Goal: Find contact information: Find contact information

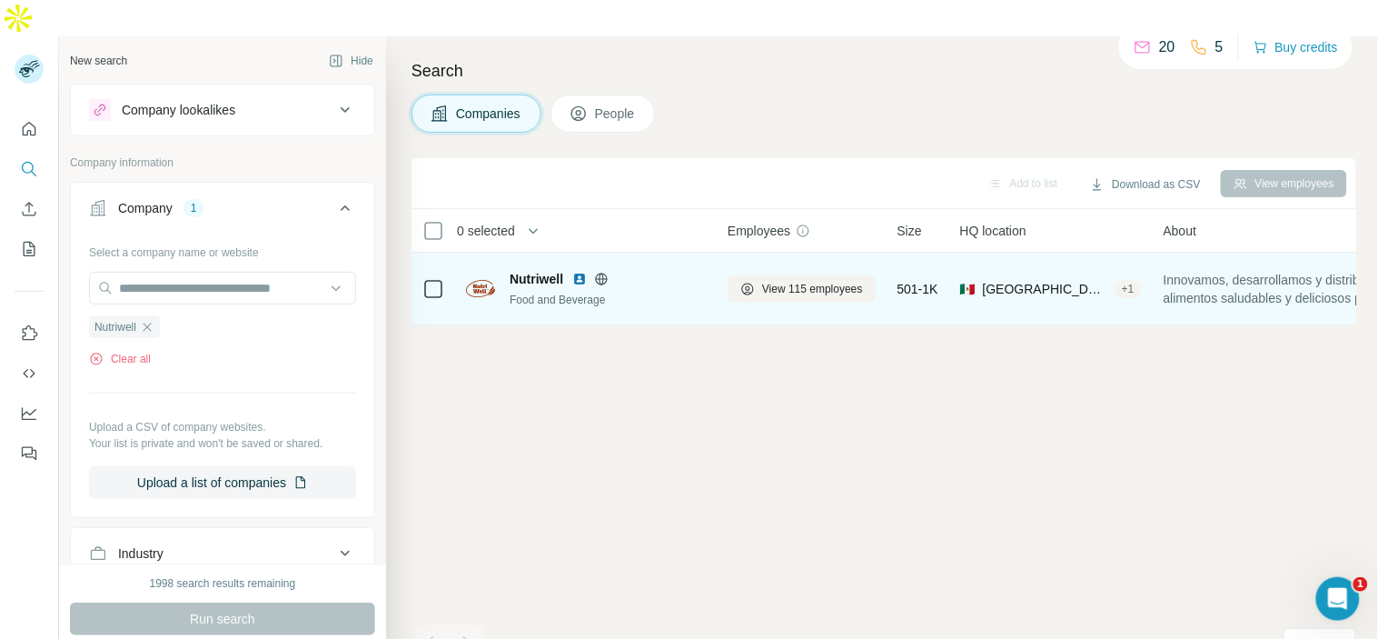
click at [498, 270] on div "Nutriwell Food and Beverage" at bounding box center [586, 289] width 240 height 38
click at [581, 272] on img at bounding box center [579, 279] width 15 height 15
click at [484, 280] on img at bounding box center [480, 288] width 29 height 17
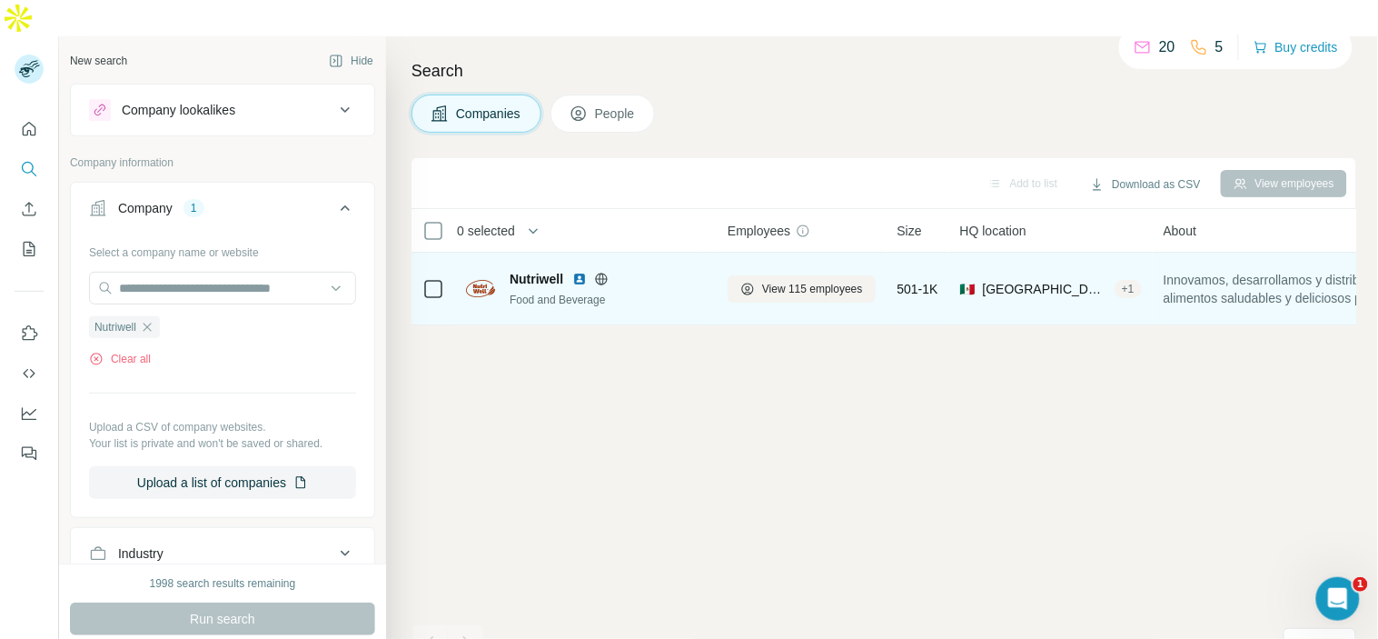
click at [484, 280] on img at bounding box center [480, 288] width 29 height 17
click at [773, 281] on span "View 115 employees" at bounding box center [812, 289] width 101 height 16
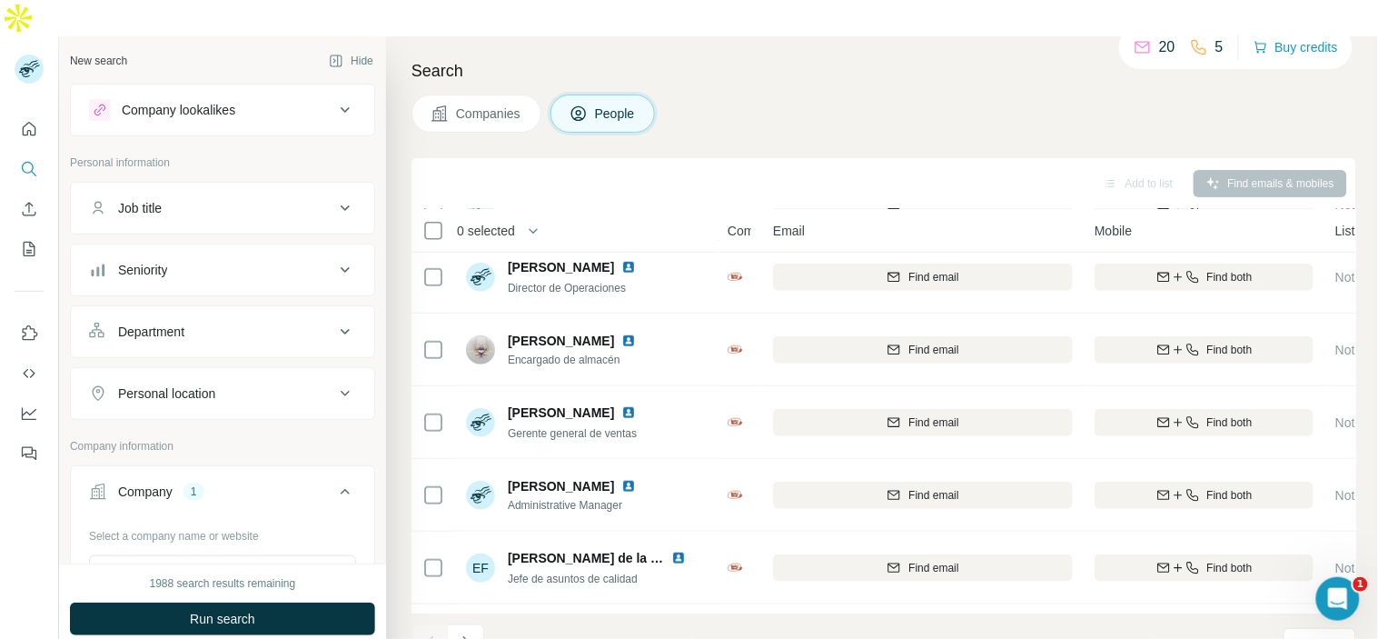
scroll to position [375, 0]
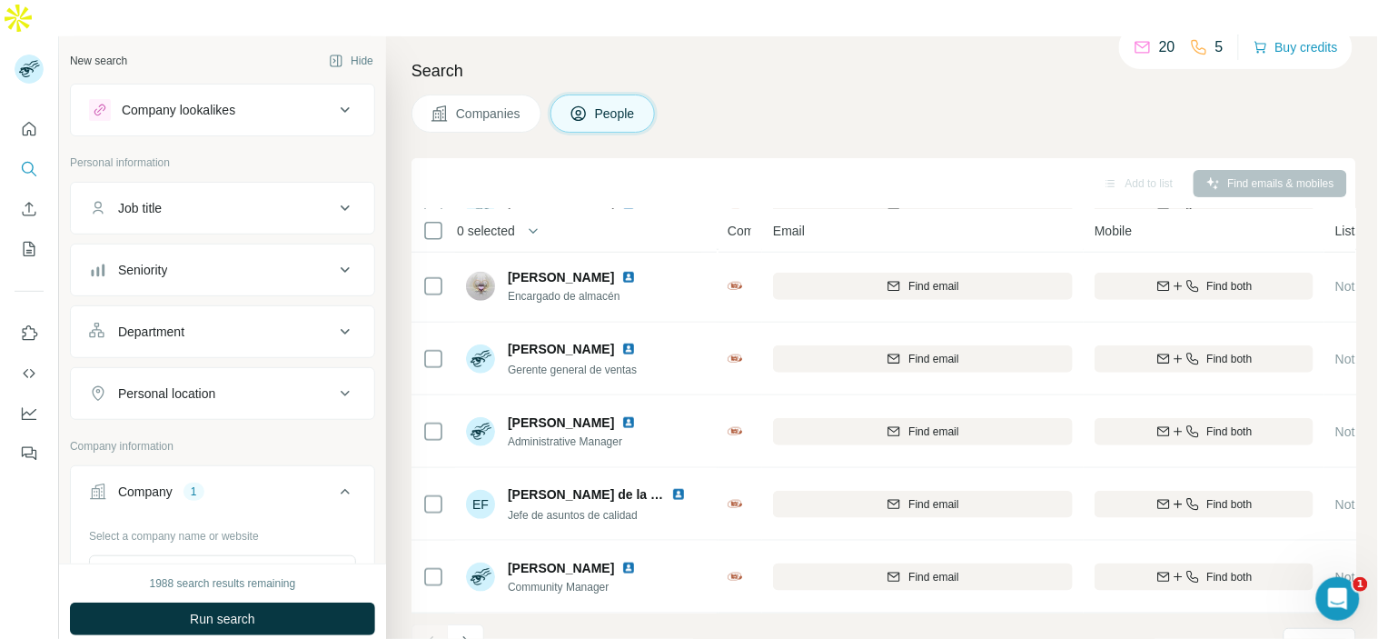
click at [259, 186] on button "Job title" at bounding box center [222, 208] width 303 height 44
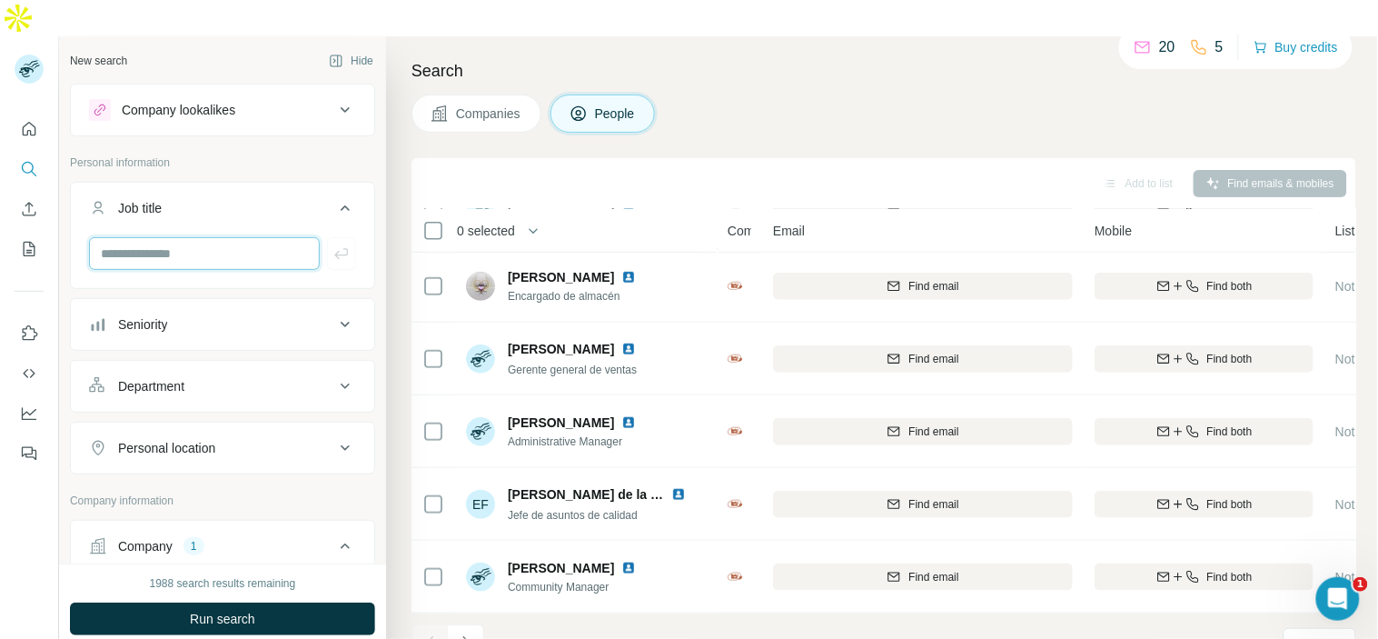
drag, startPoint x: 240, startPoint y: 213, endPoint x: 228, endPoint y: 196, distance: 20.2
click at [238, 237] on input "text" at bounding box center [204, 253] width 231 height 33
type input "*"
type input "*******"
click at [330, 237] on button "button" at bounding box center [341, 253] width 29 height 33
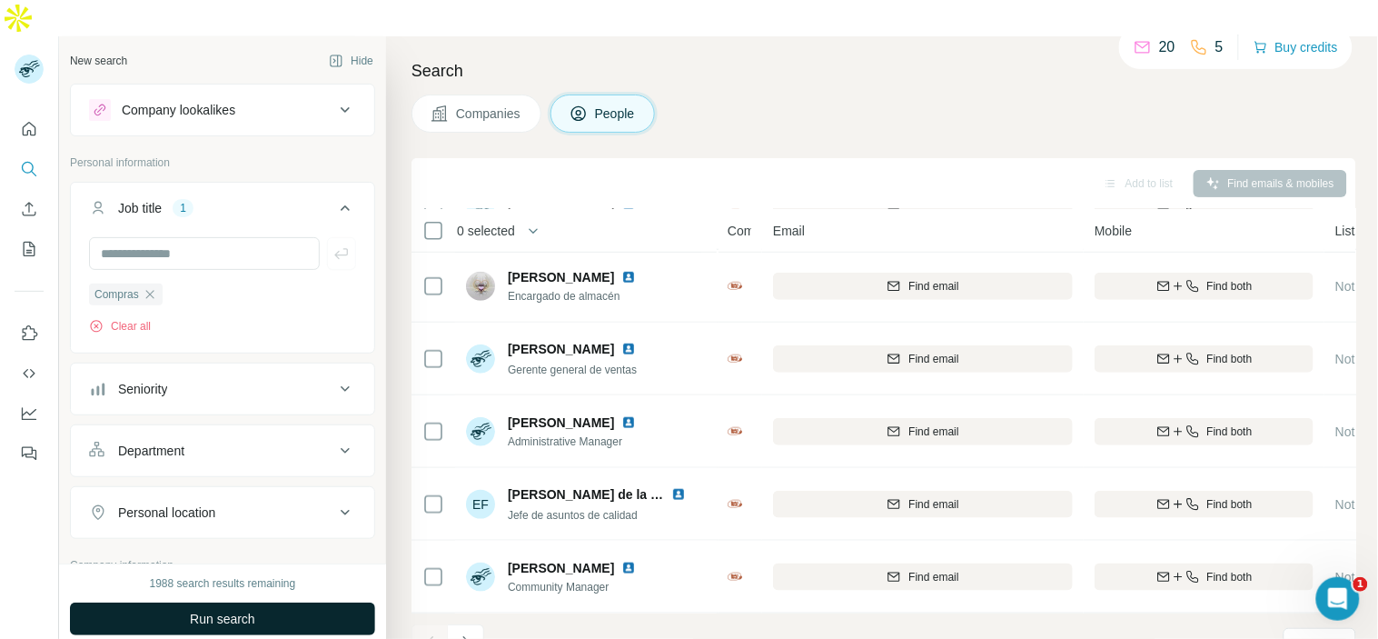
click at [251, 602] on button "Run search" at bounding box center [222, 618] width 305 height 33
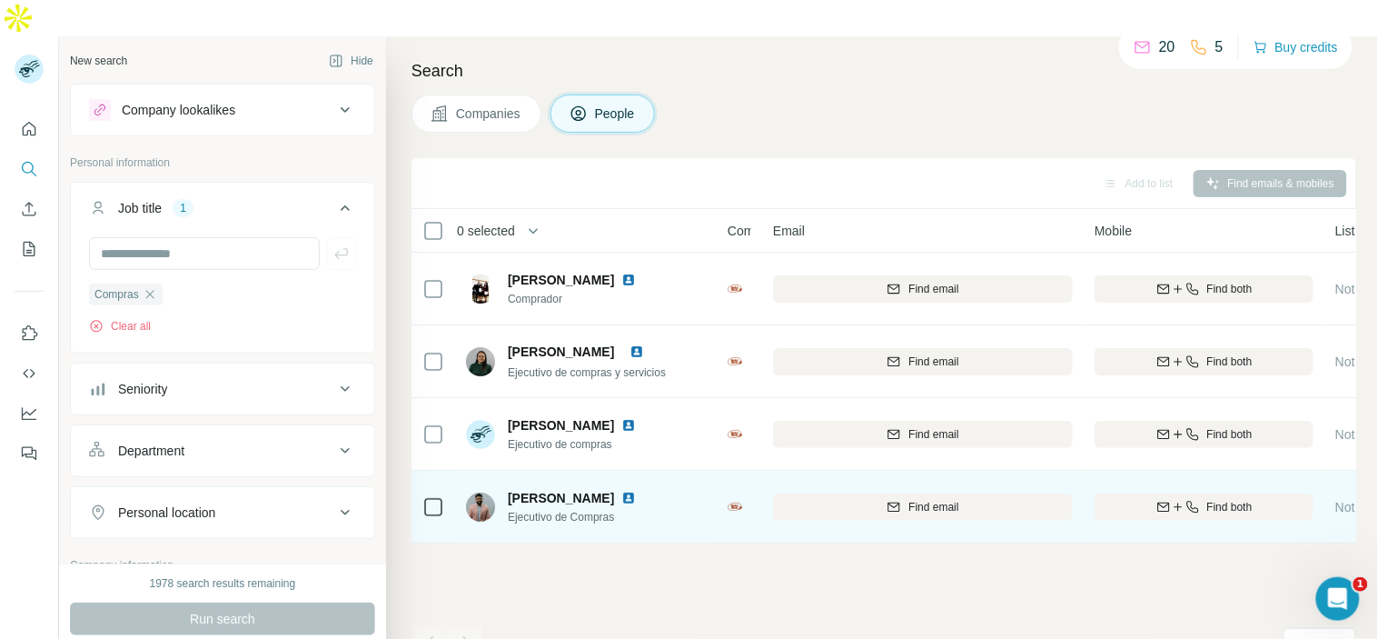
click at [636, 490] on img at bounding box center [628, 497] width 15 height 15
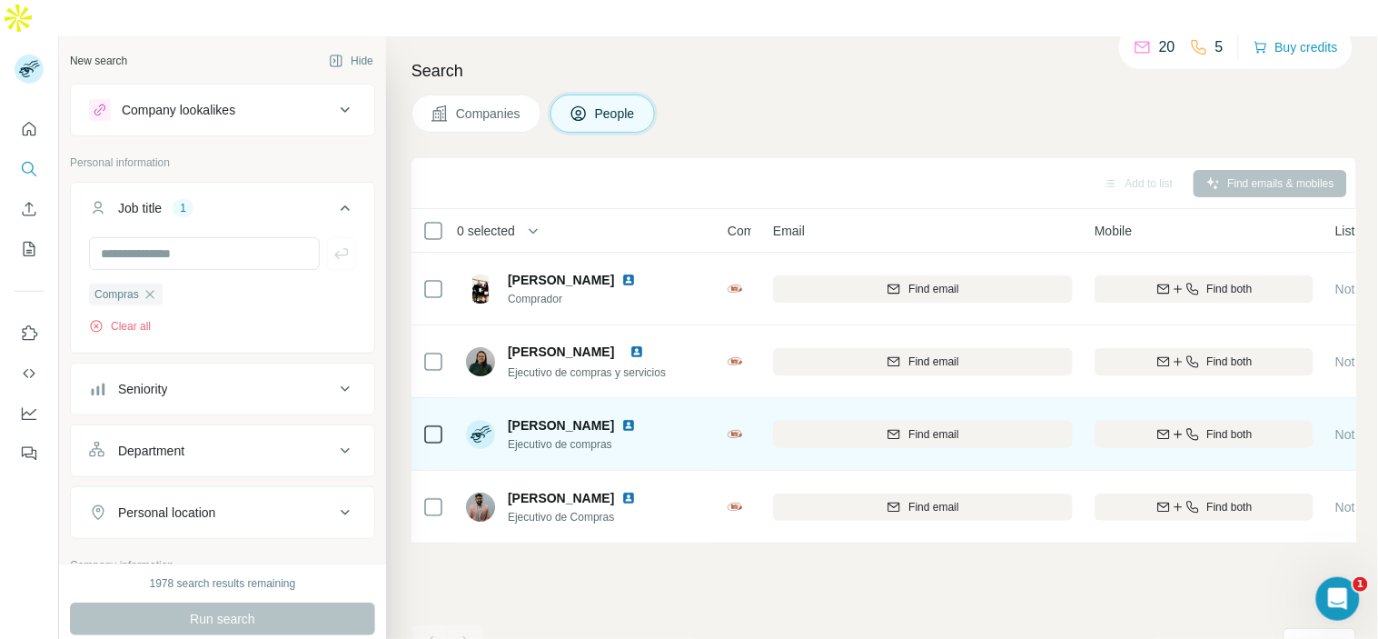
click at [636, 418] on img at bounding box center [628, 425] width 15 height 15
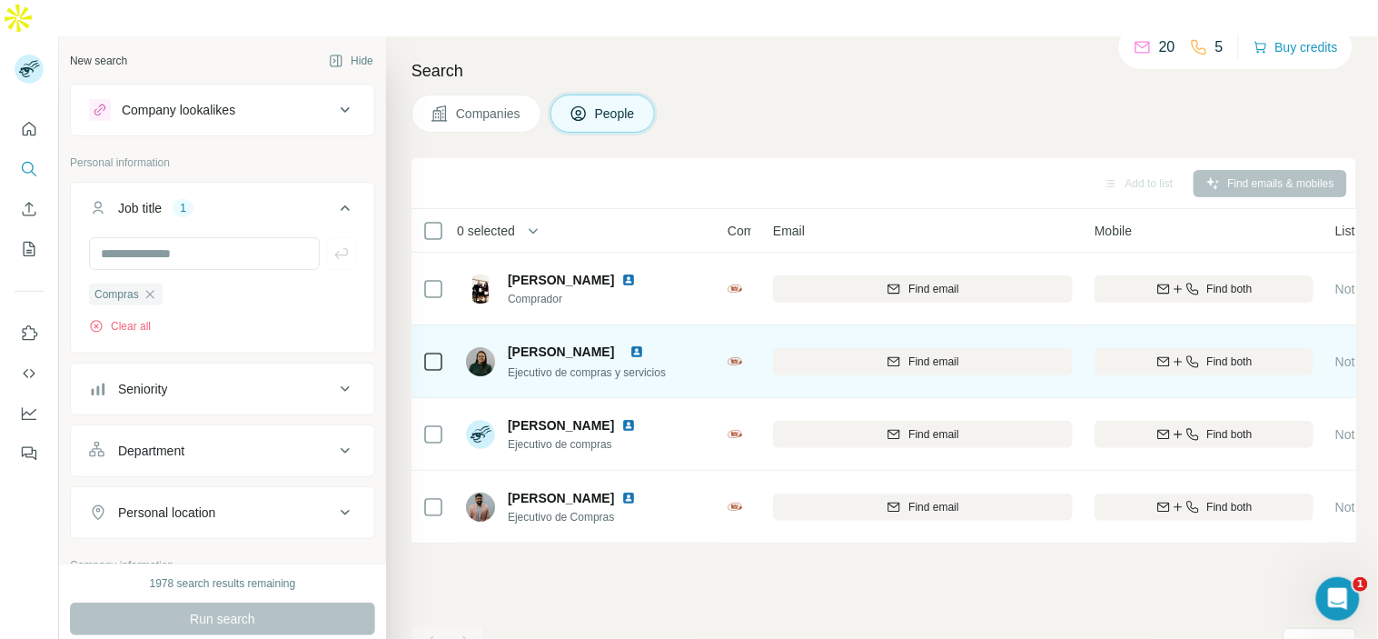
click at [644, 344] on img at bounding box center [636, 351] width 15 height 15
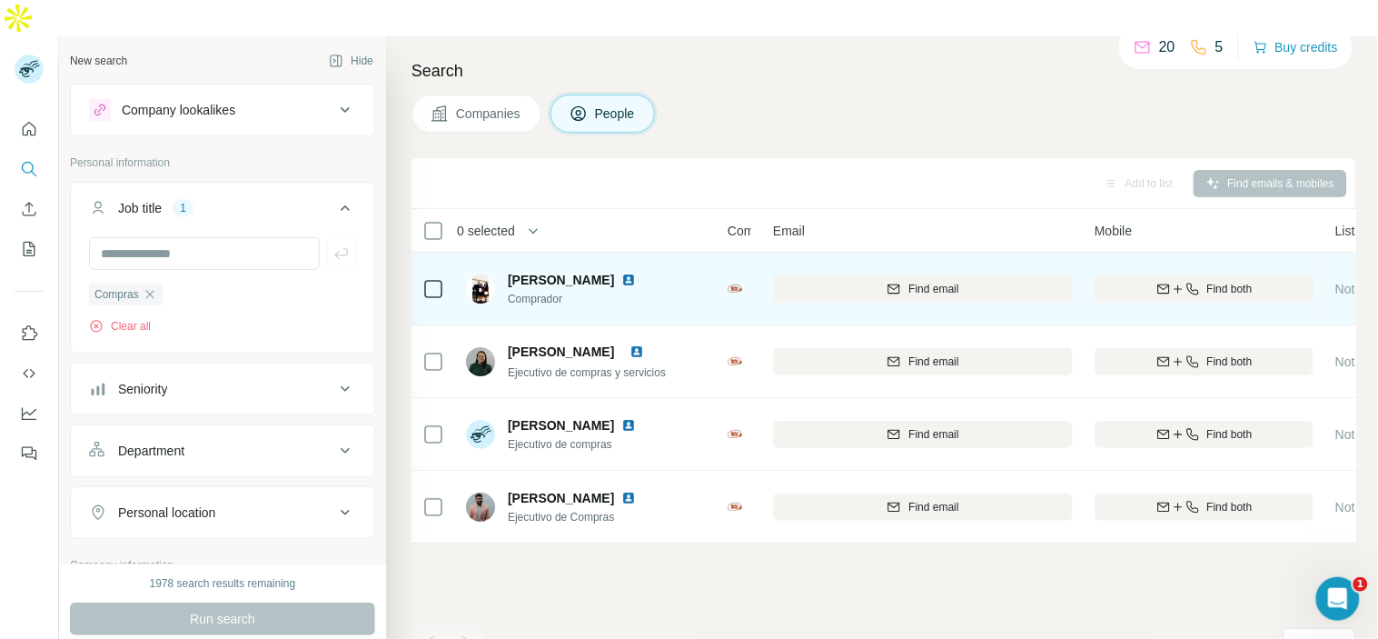
click at [636, 272] on img at bounding box center [628, 279] width 15 height 15
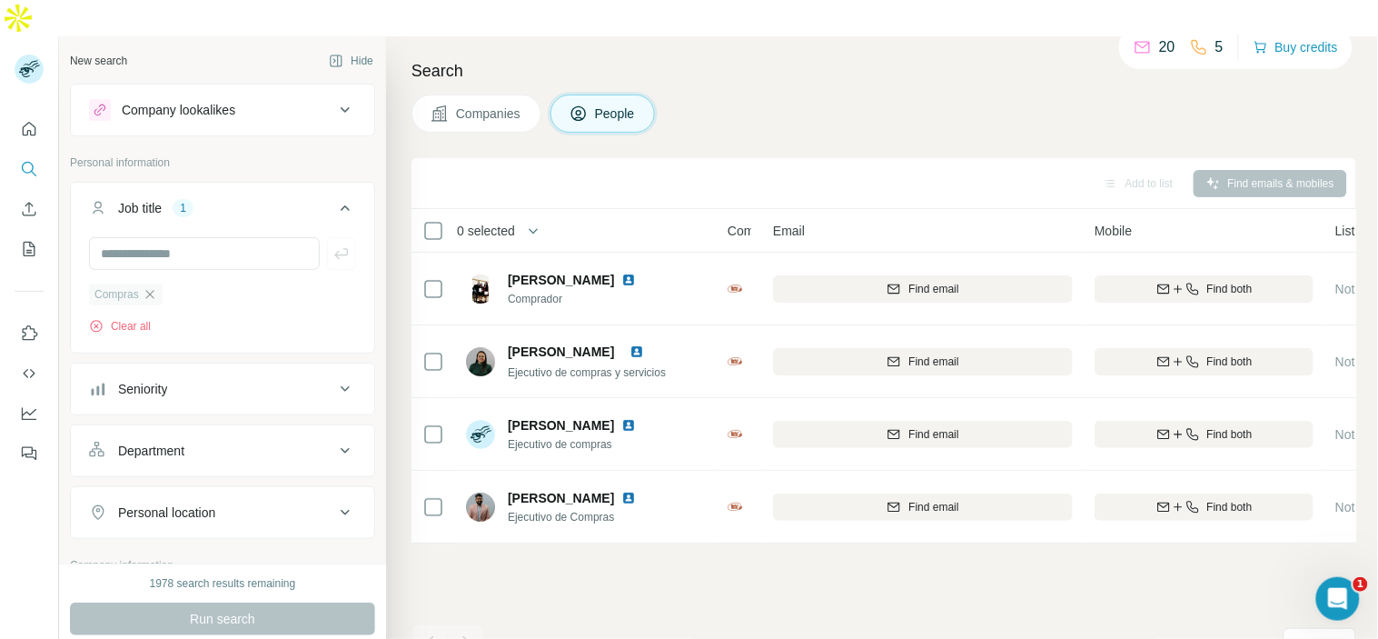
click at [155, 287] on icon "button" at bounding box center [150, 294] width 15 height 15
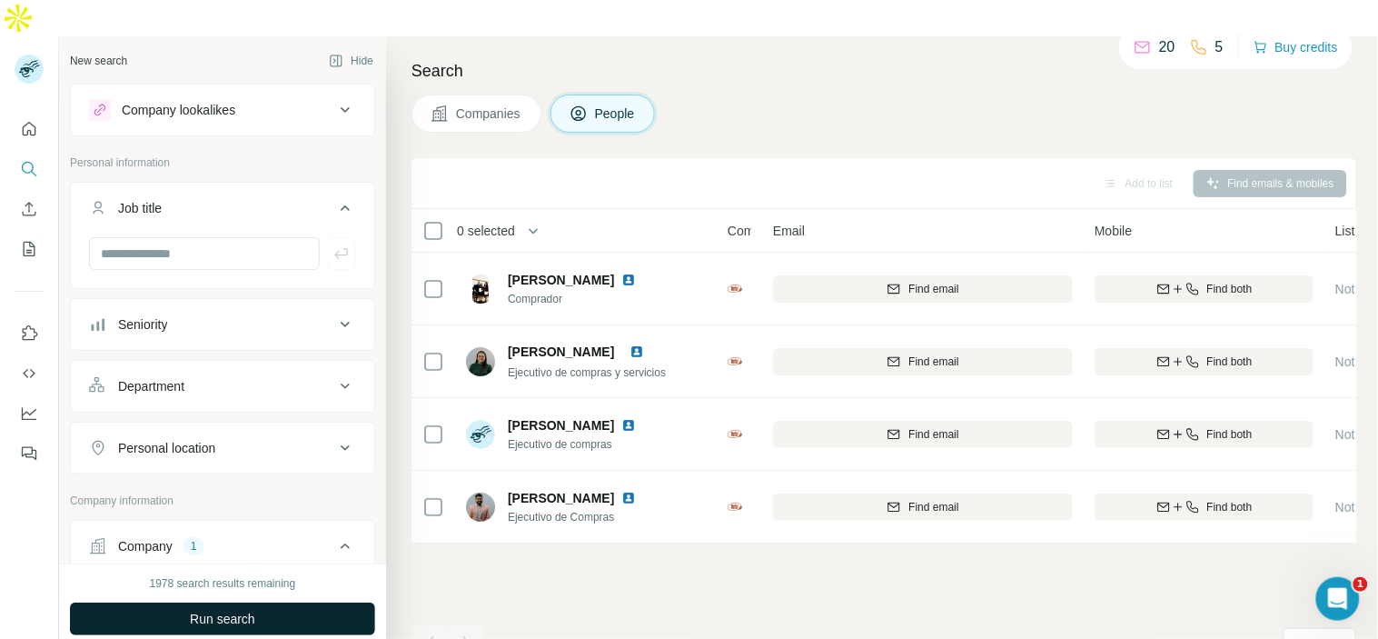
click at [254, 609] on span "Run search" at bounding box center [222, 618] width 65 height 18
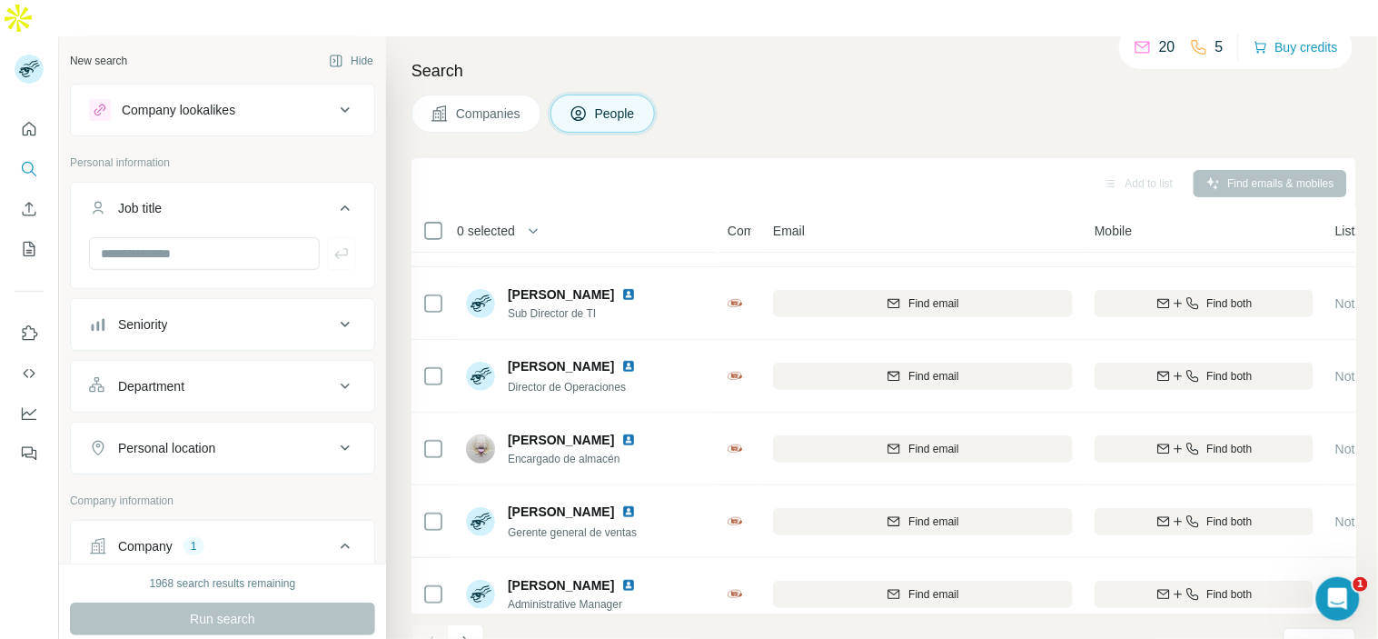
scroll to position [375, 0]
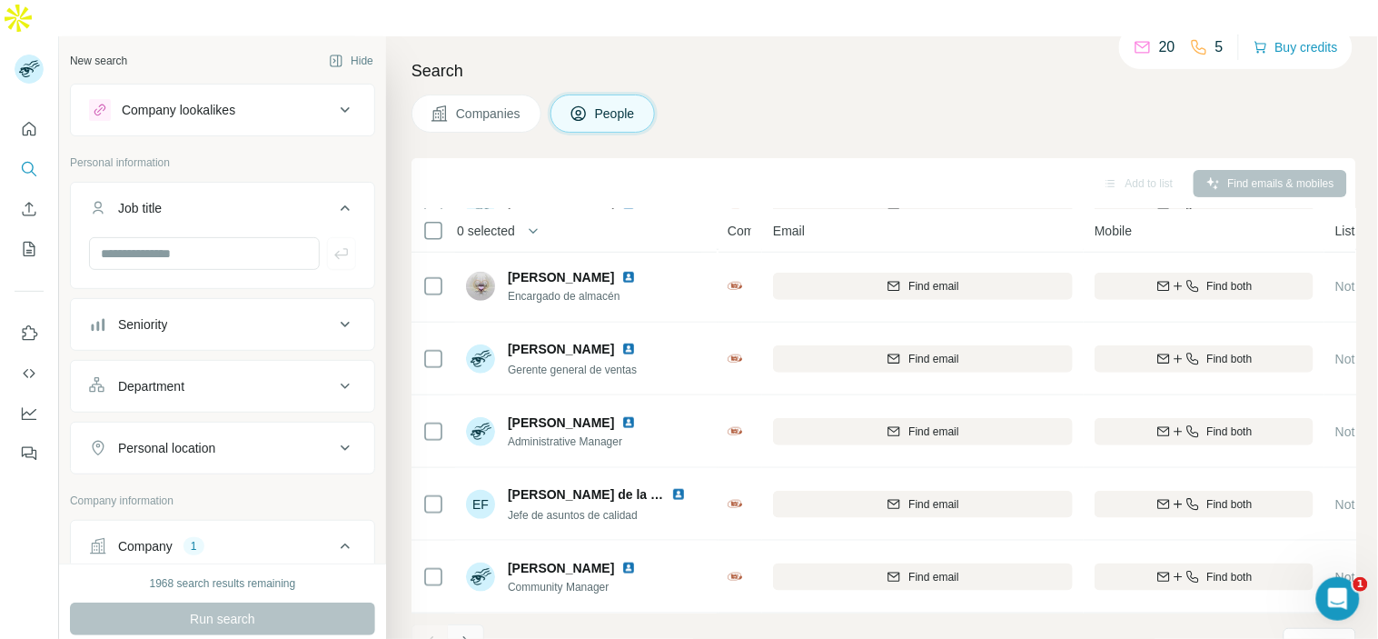
click at [470, 633] on icon "Navigate to next page" at bounding box center [466, 642] width 18 height 18
click at [464, 636] on icon "Navigate to next page" at bounding box center [465, 642] width 6 height 12
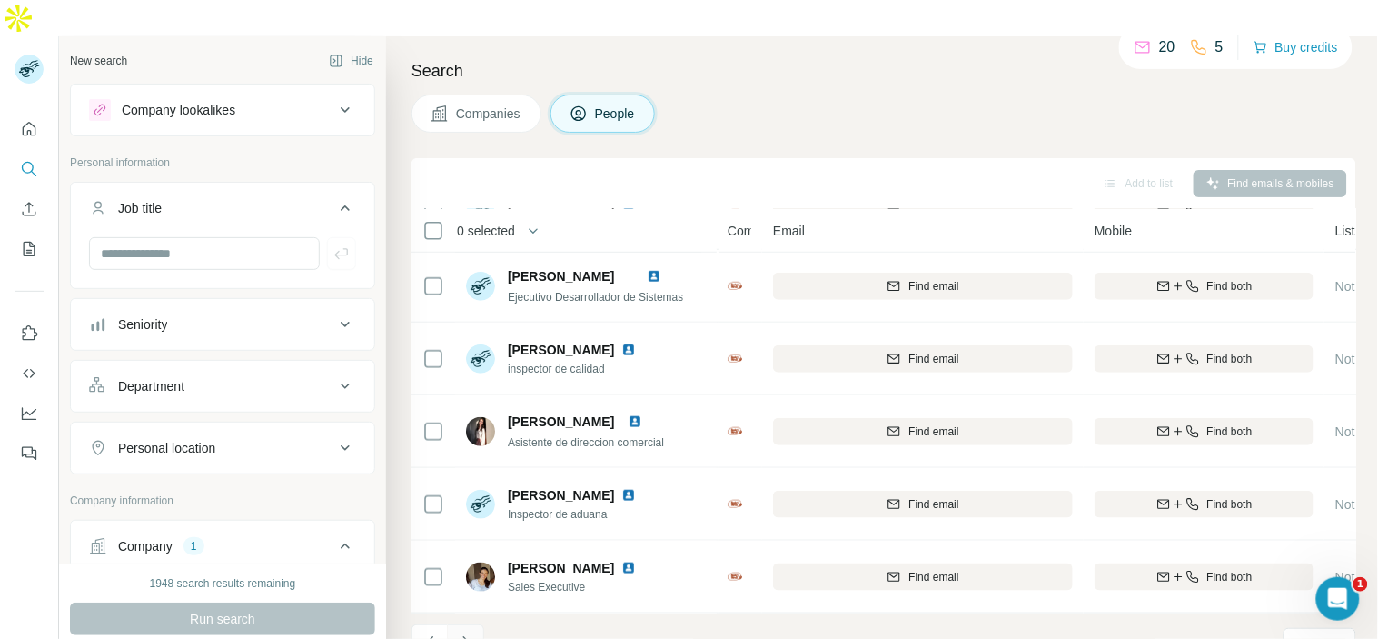
click at [470, 624] on button "Navigate to next page" at bounding box center [466, 642] width 36 height 36
click at [470, 633] on icon "Navigate to next page" at bounding box center [466, 642] width 18 height 18
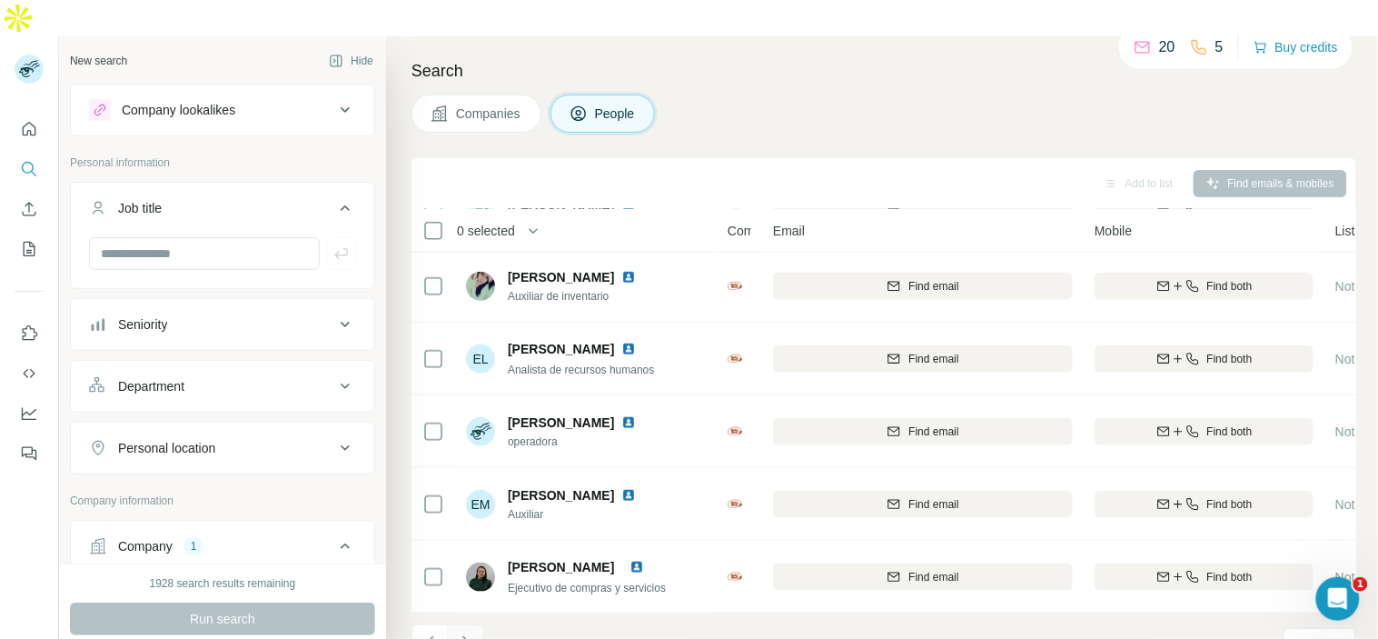
click at [481, 624] on button "Navigate to next page" at bounding box center [466, 642] width 36 height 36
click at [468, 624] on button "Navigate to next page" at bounding box center [466, 642] width 36 height 36
click at [473, 633] on icon "Navigate to next page" at bounding box center [466, 642] width 18 height 18
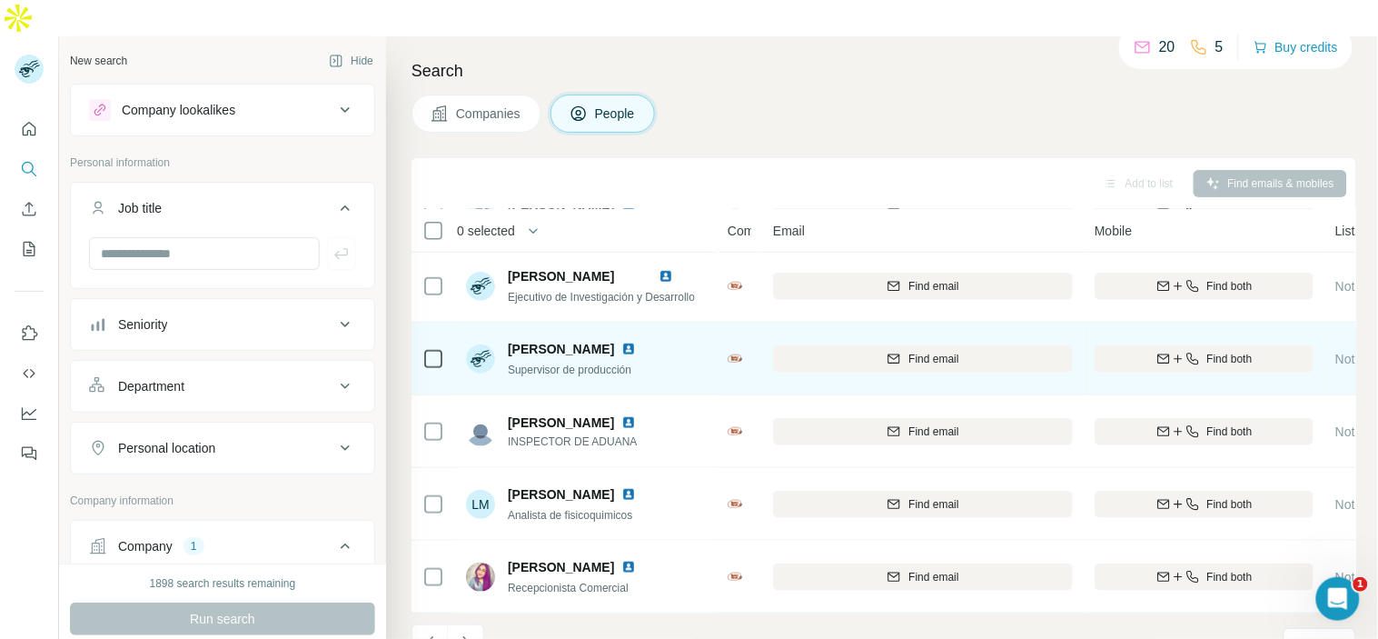
scroll to position [0, 0]
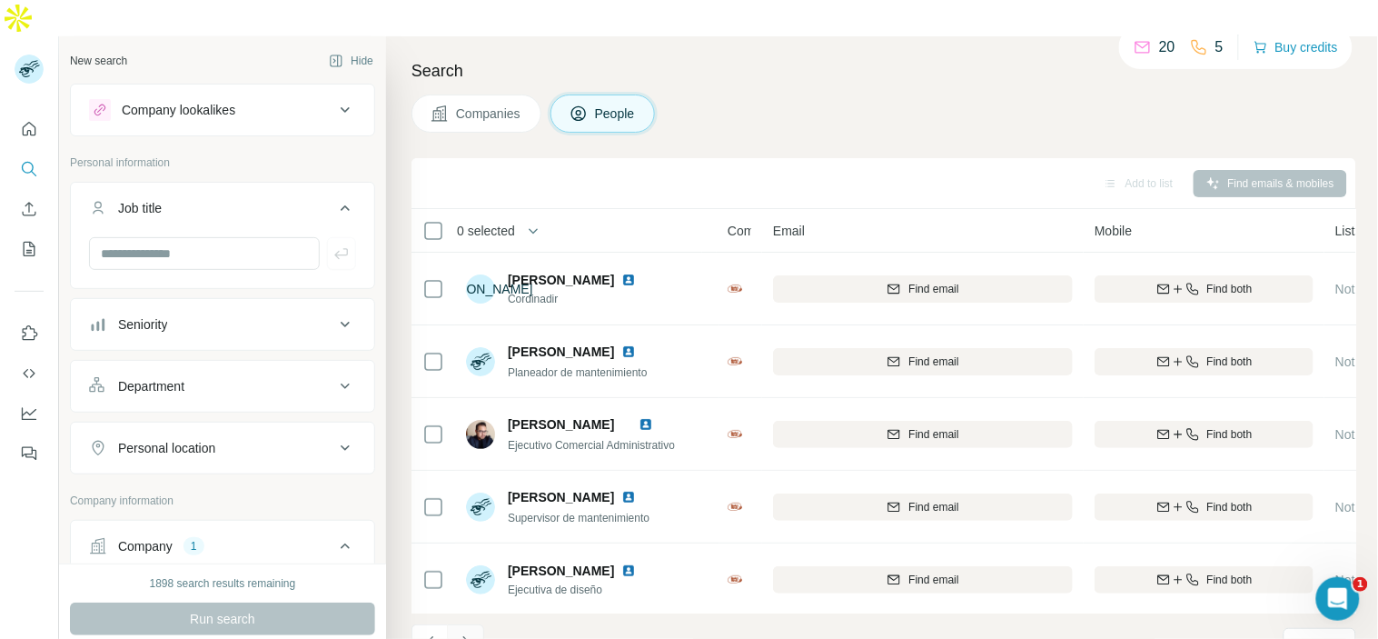
click at [481, 624] on button "Navigate to next page" at bounding box center [466, 642] width 36 height 36
click at [470, 624] on button "Navigate to next page" at bounding box center [466, 642] width 36 height 36
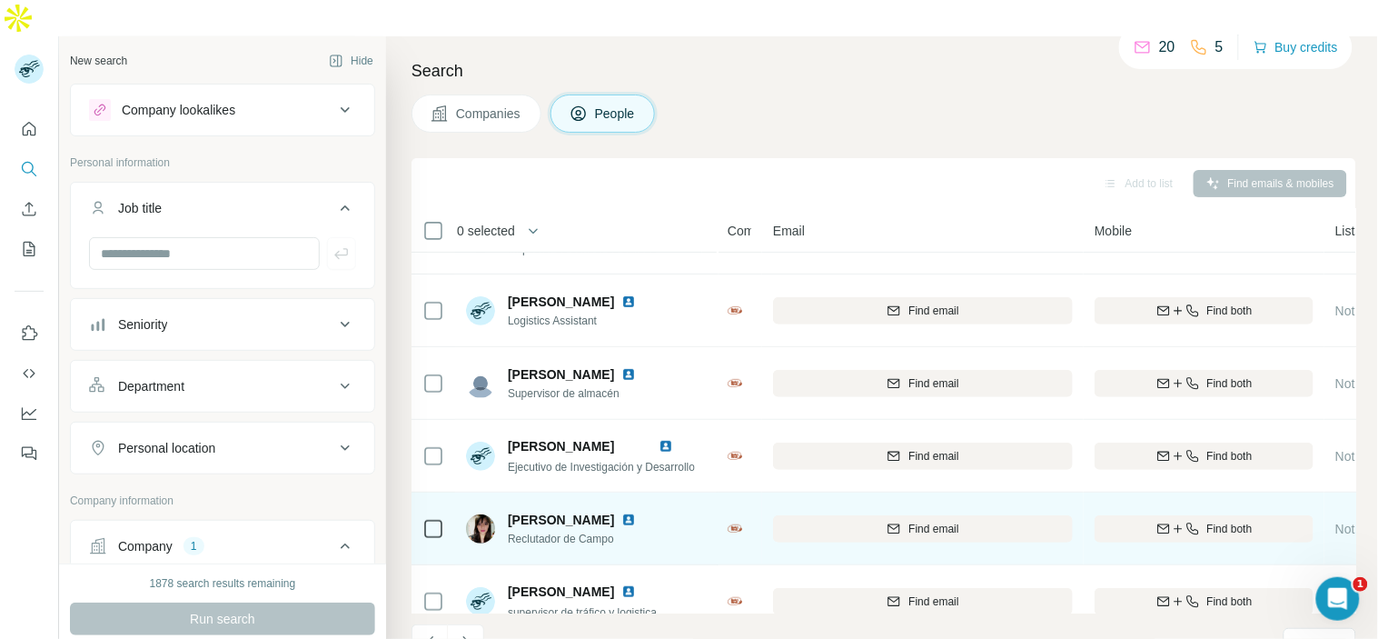
scroll to position [375, 0]
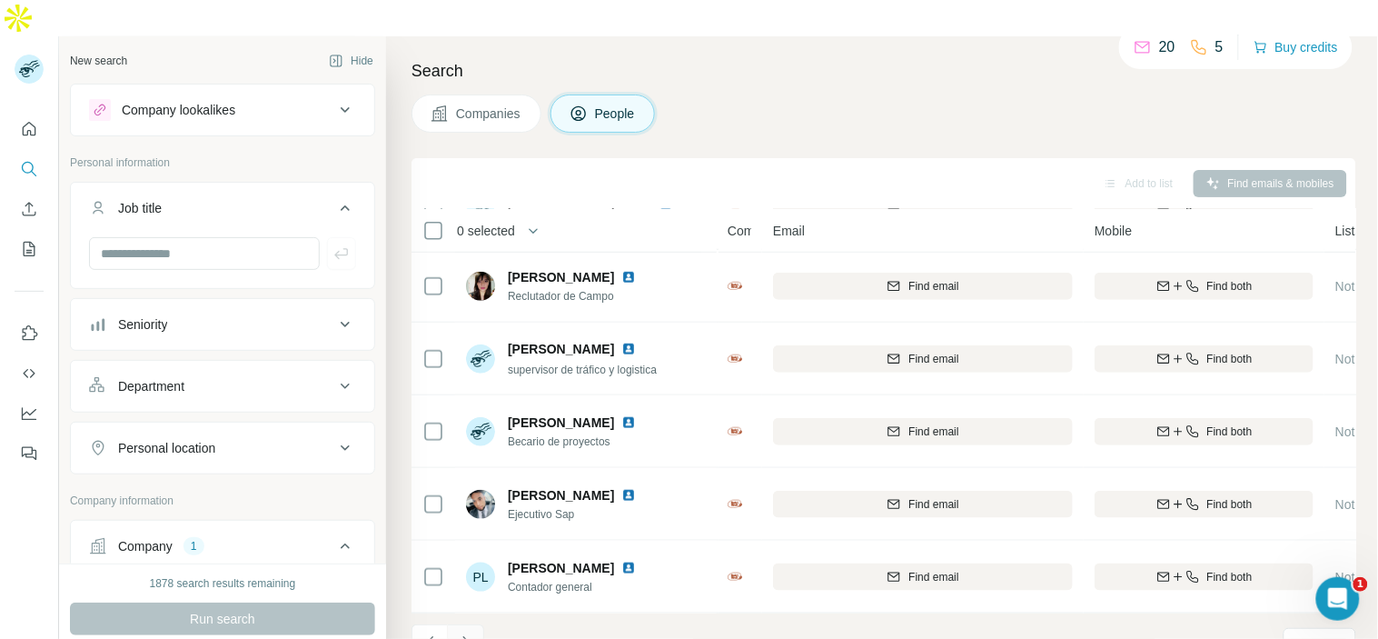
click at [474, 633] on icon "Navigate to next page" at bounding box center [466, 642] width 18 height 18
click at [480, 624] on button "Navigate to next page" at bounding box center [466, 642] width 36 height 36
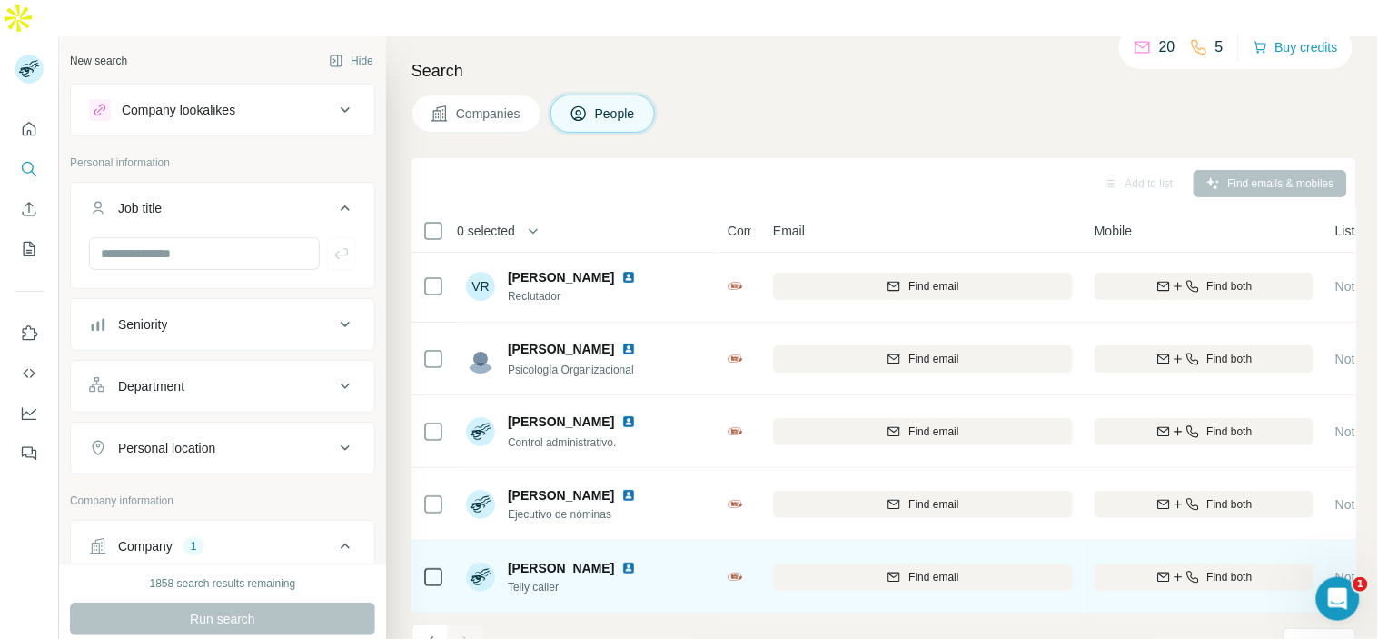
scroll to position [12, 0]
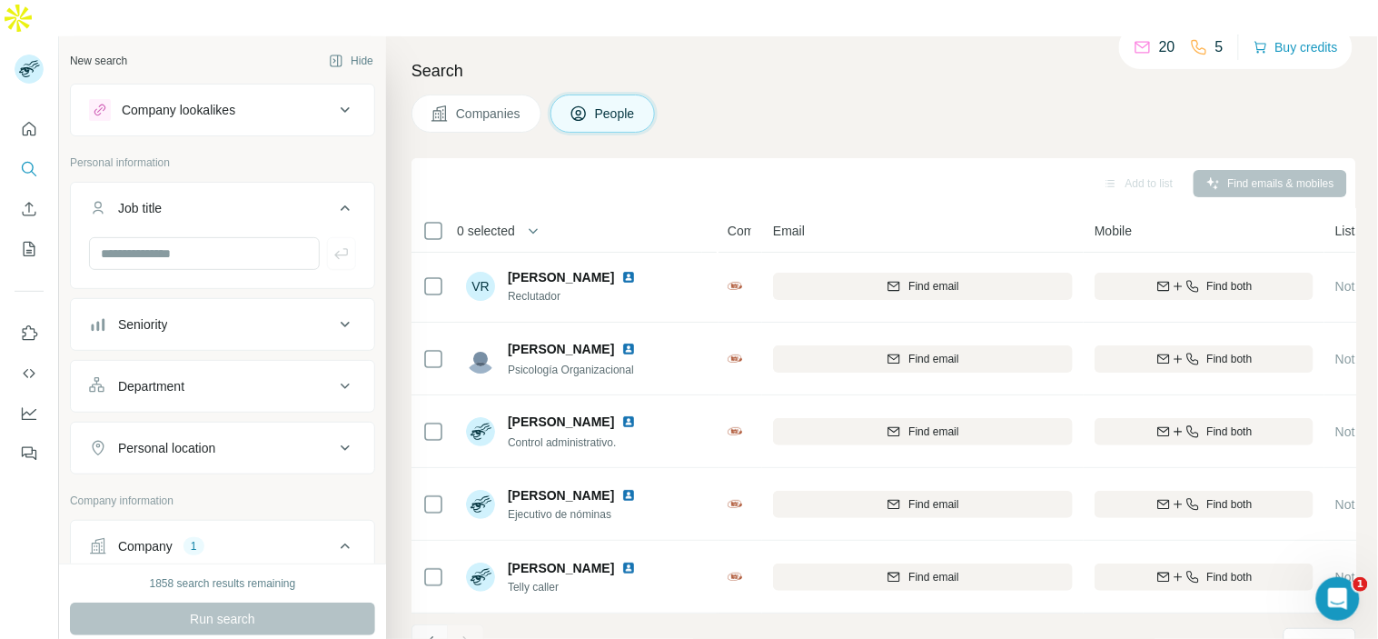
click at [433, 633] on icon "Navigate to previous page" at bounding box center [430, 642] width 18 height 18
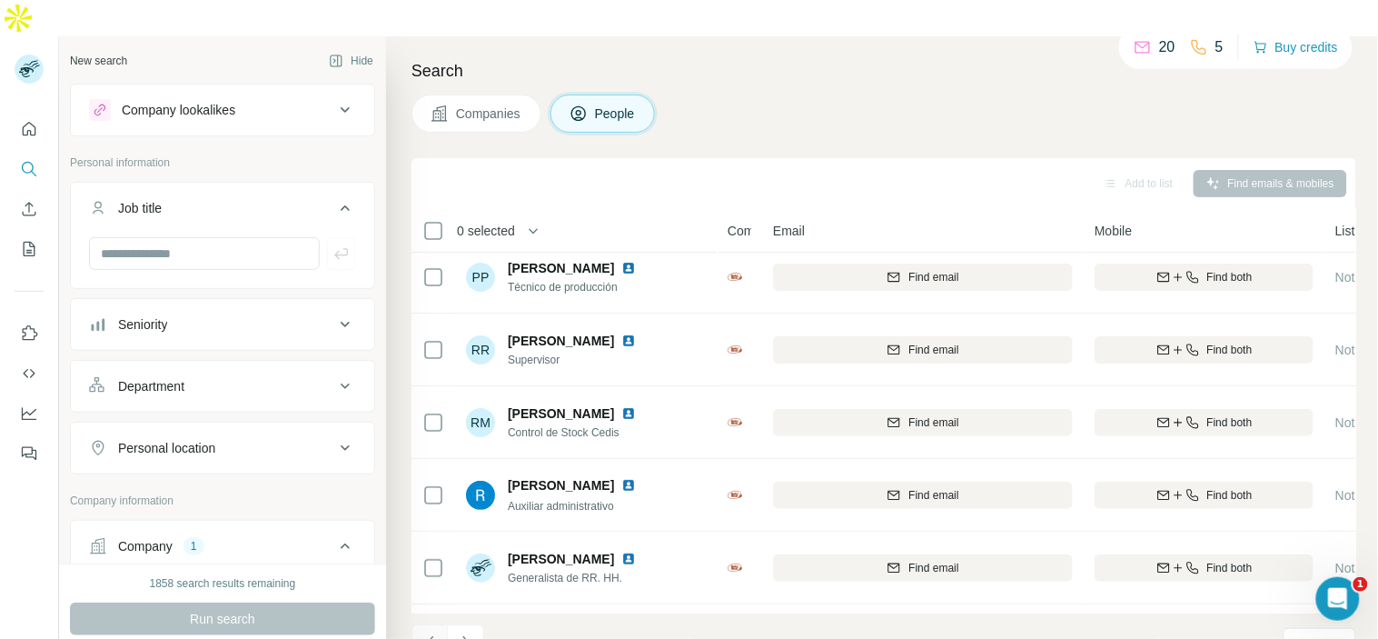
click at [433, 633] on icon "Navigate to previous page" at bounding box center [430, 642] width 18 height 18
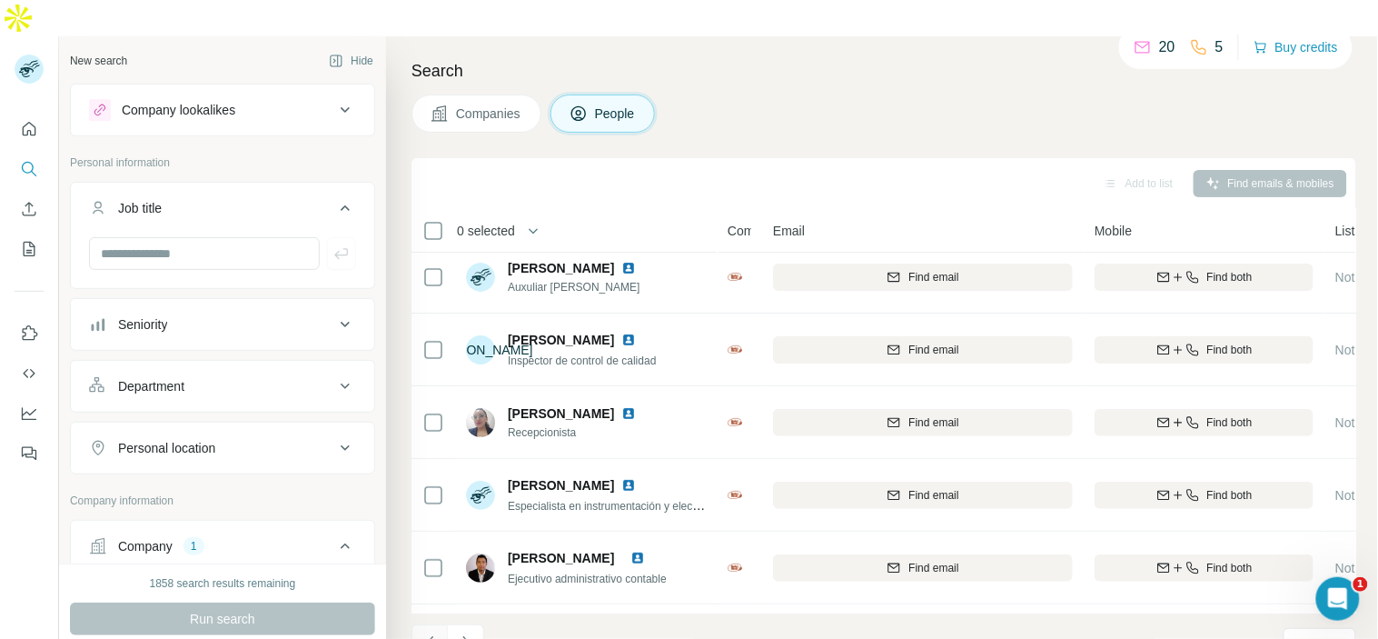
click at [432, 633] on icon "Navigate to previous page" at bounding box center [430, 642] width 18 height 18
click at [431, 636] on icon "Navigate to previous page" at bounding box center [429, 642] width 6 height 12
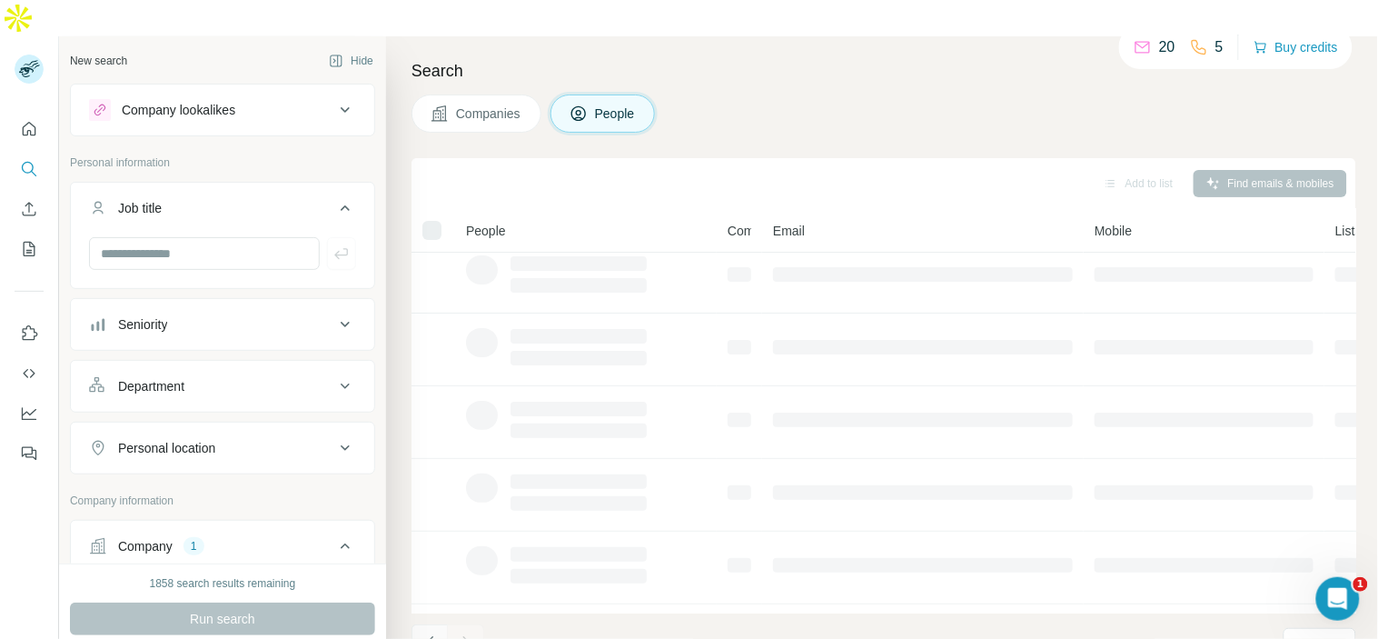
click at [431, 636] on icon "Navigate to previous page" at bounding box center [429, 642] width 6 height 12
click at [431, 633] on icon "Navigate to previous page" at bounding box center [430, 642] width 18 height 18
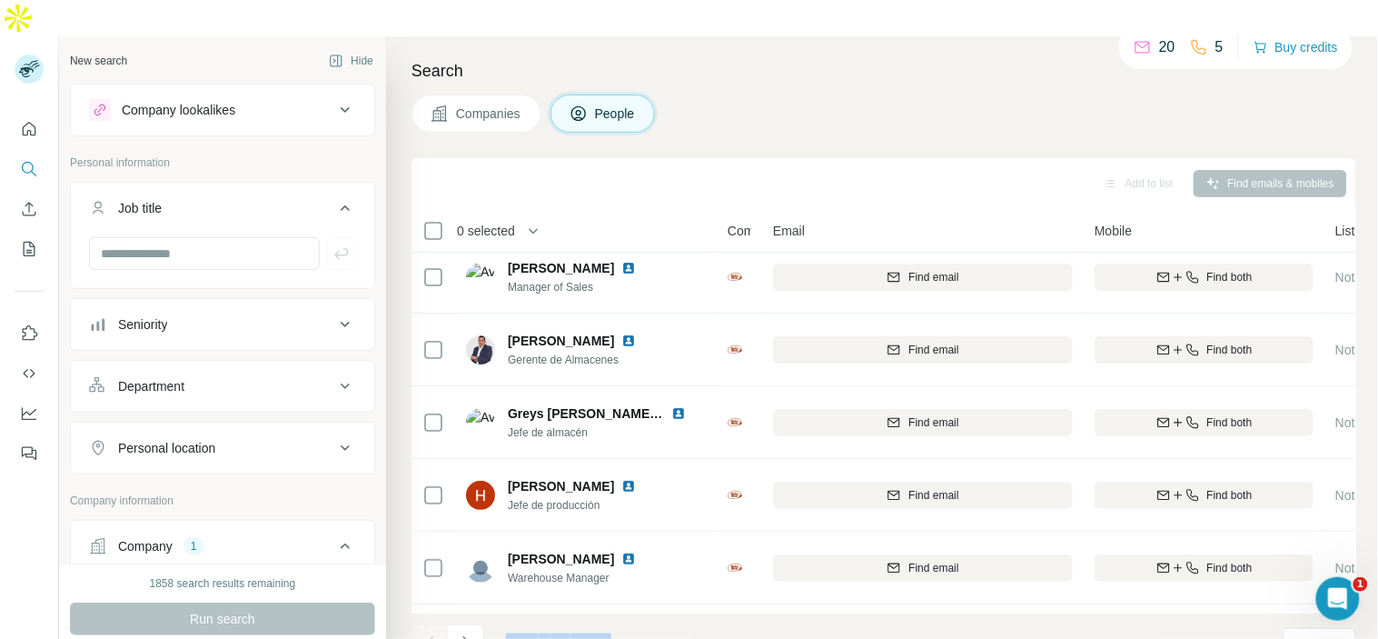
click at [431, 624] on div at bounding box center [429, 642] width 36 height 36
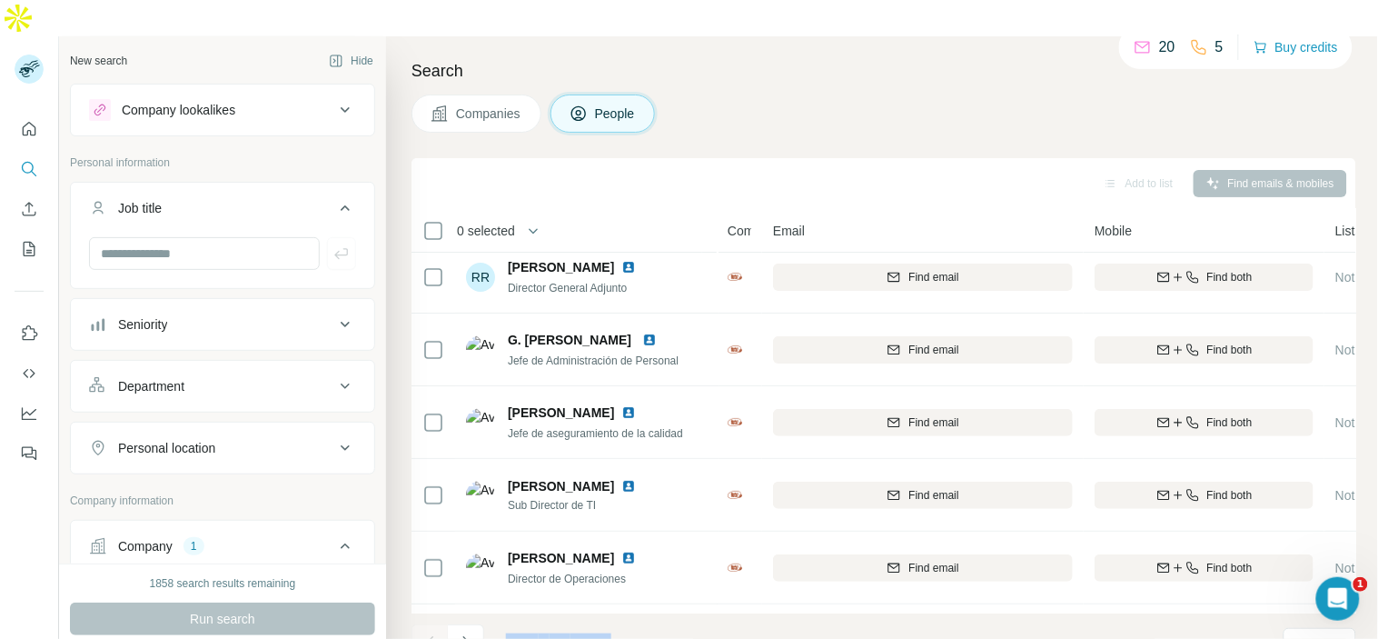
click at [431, 624] on div at bounding box center [429, 642] width 36 height 36
click at [821, 158] on div "Add to list Find emails & mobiles" at bounding box center [883, 183] width 945 height 51
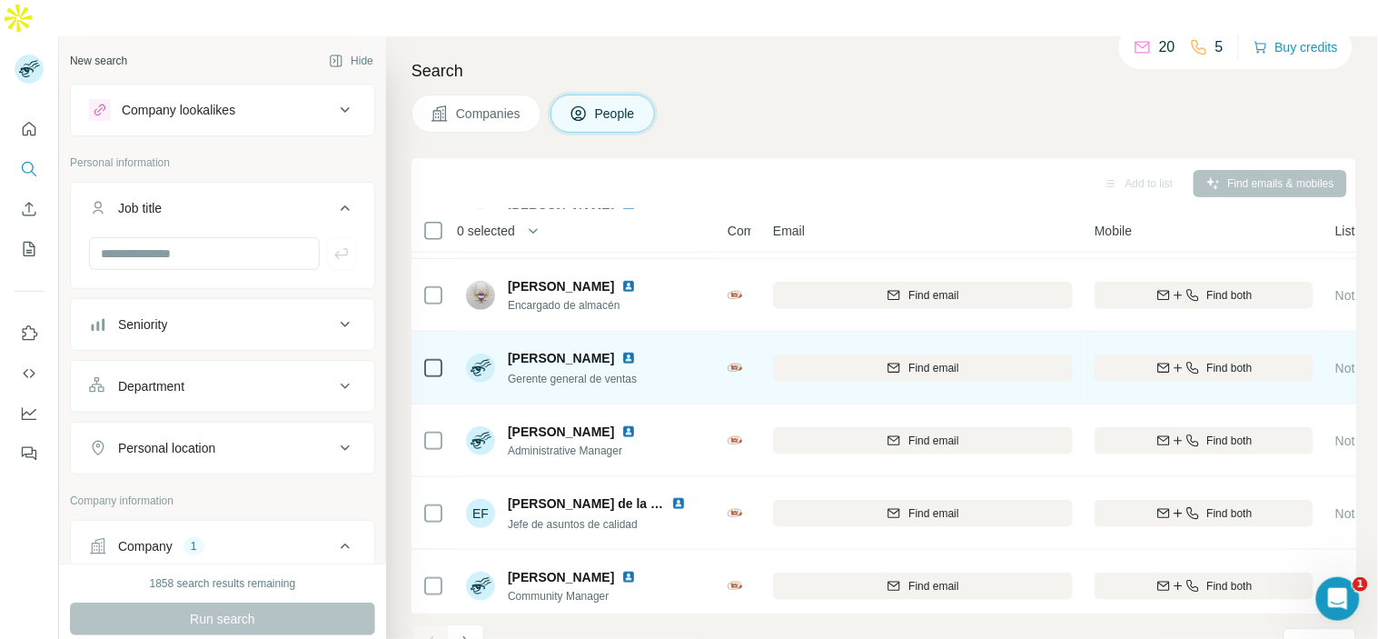
scroll to position [375, 0]
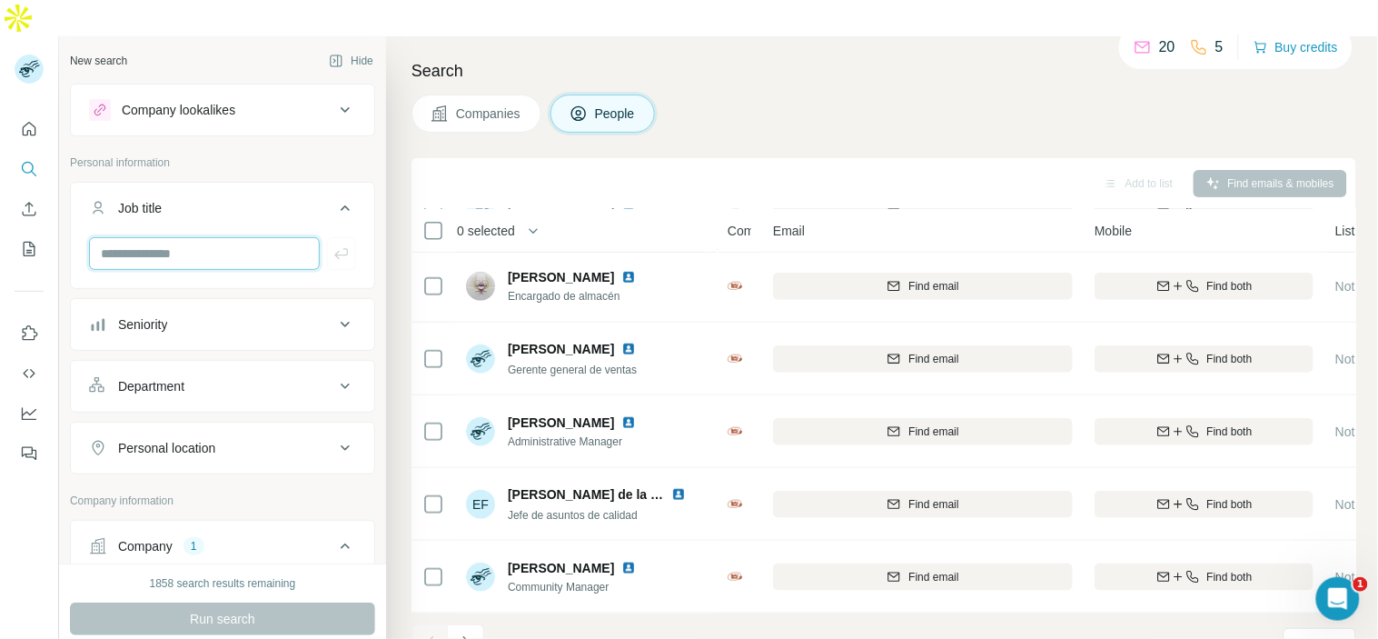
click at [237, 237] on input "text" at bounding box center [204, 253] width 231 height 33
type input "*******"
click at [327, 237] on button "button" at bounding box center [341, 253] width 29 height 33
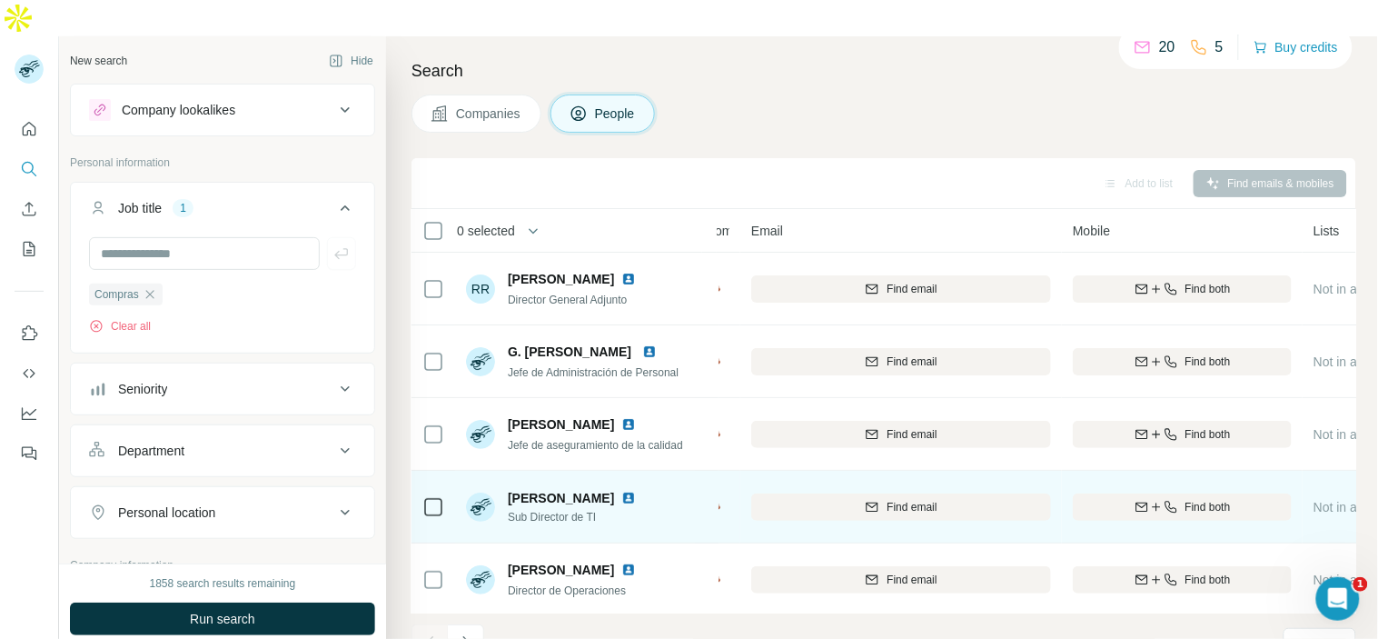
scroll to position [375, 22]
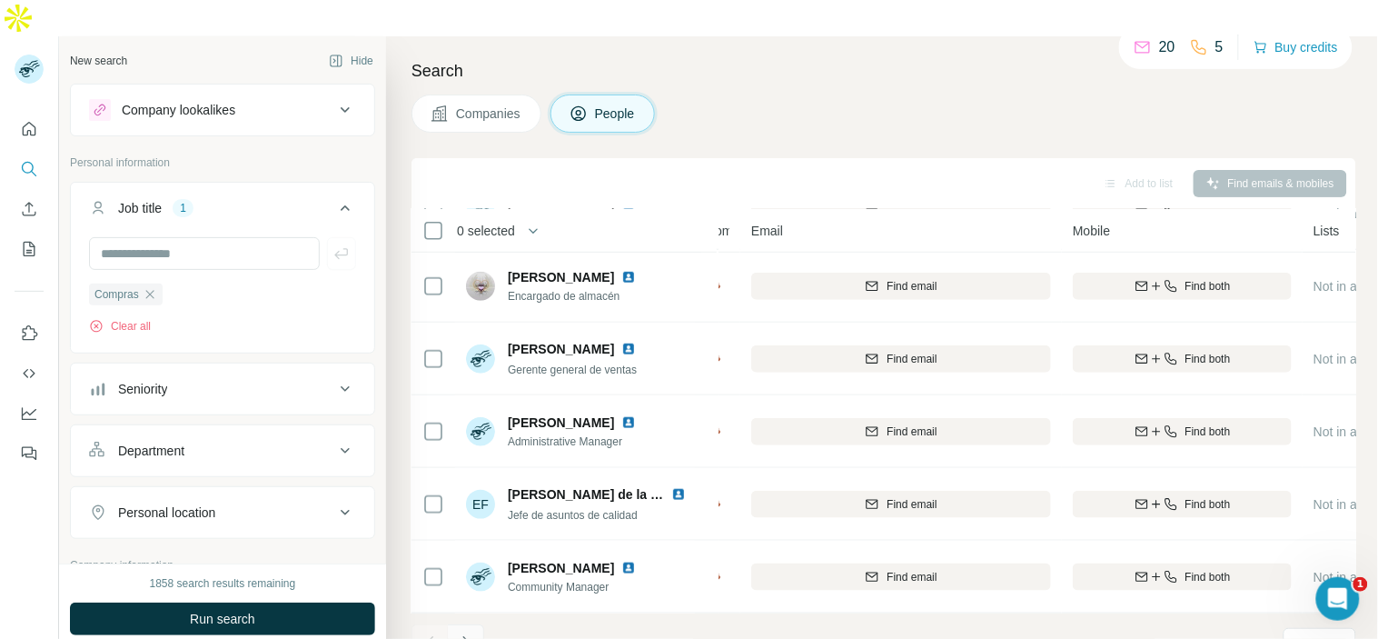
click at [470, 633] on icon "Navigate to next page" at bounding box center [466, 642] width 18 height 18
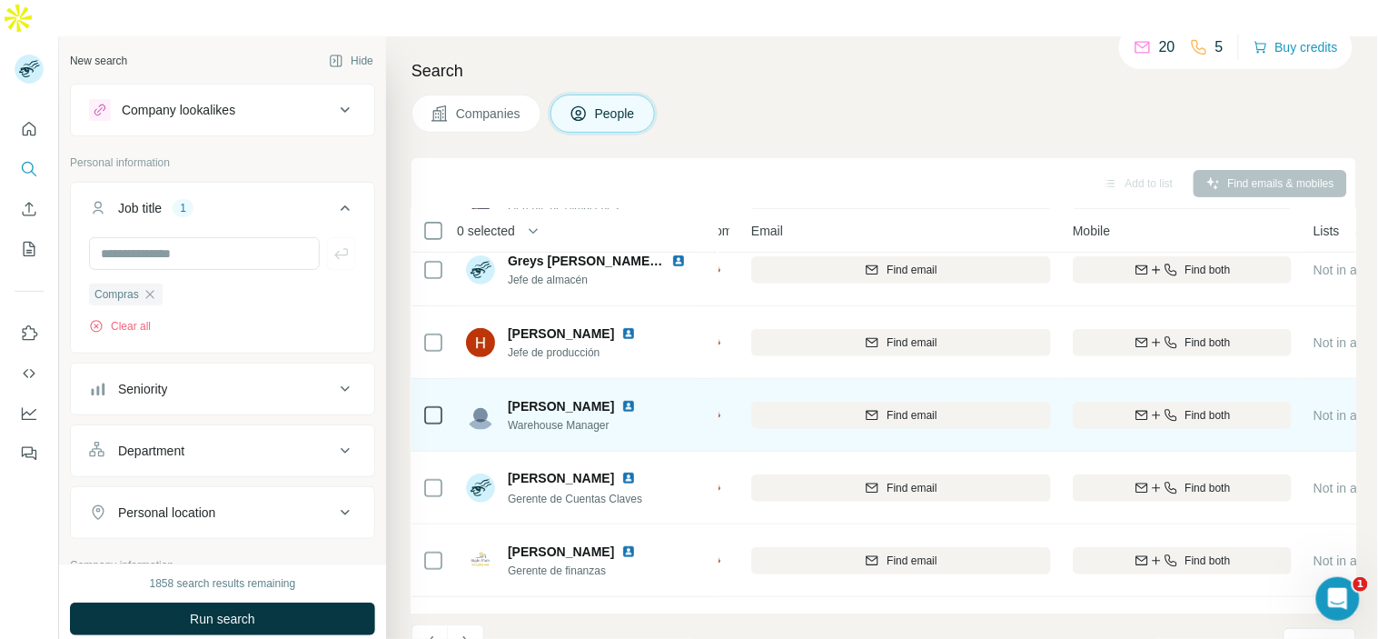
scroll to position [202, 22]
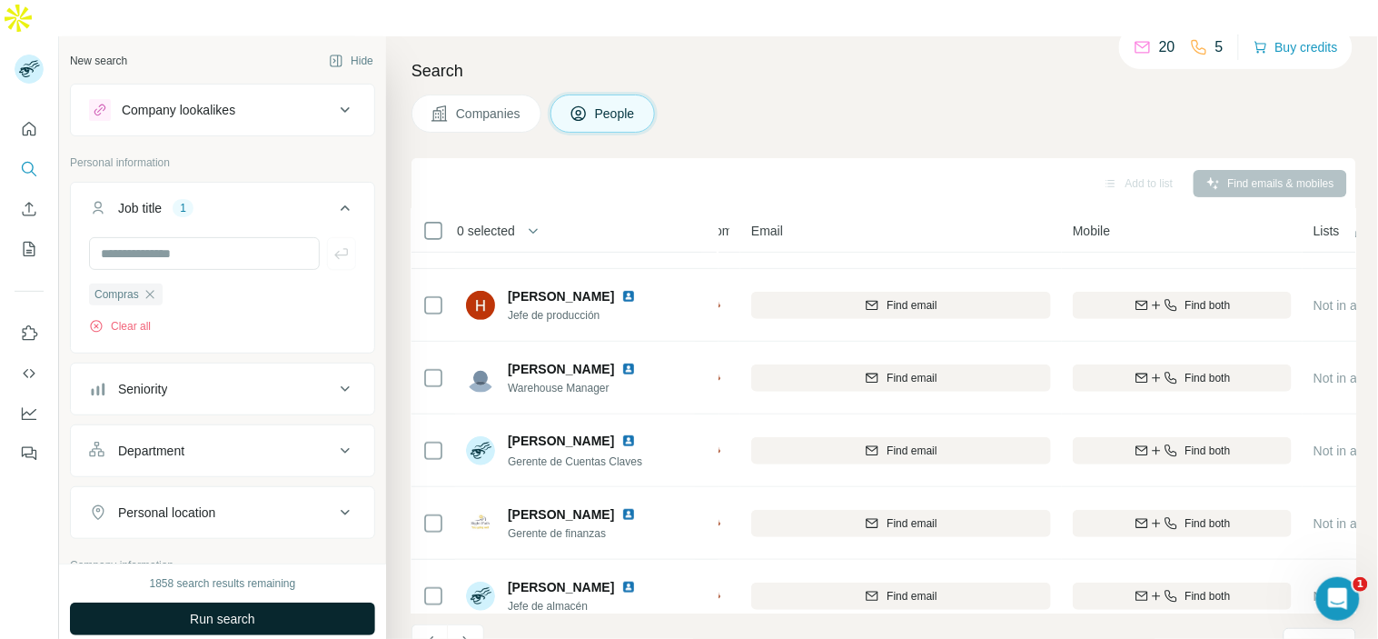
click at [269, 602] on button "Run search" at bounding box center [222, 618] width 305 height 33
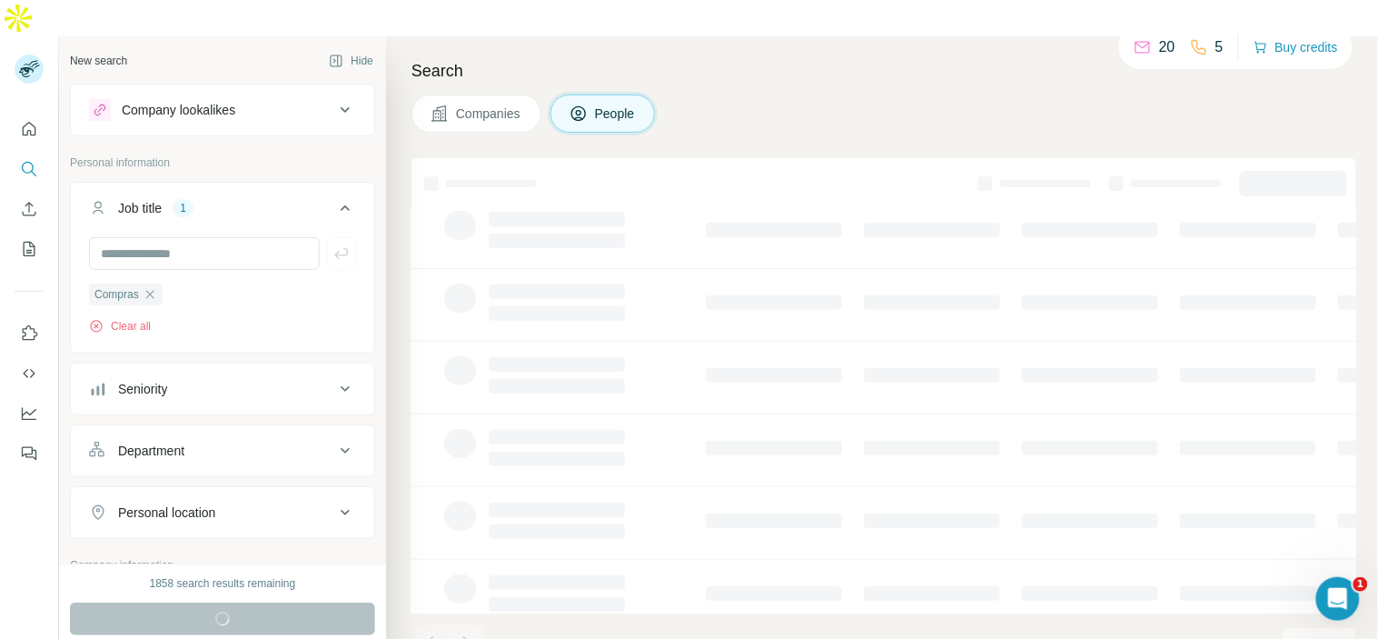
scroll to position [0, 22]
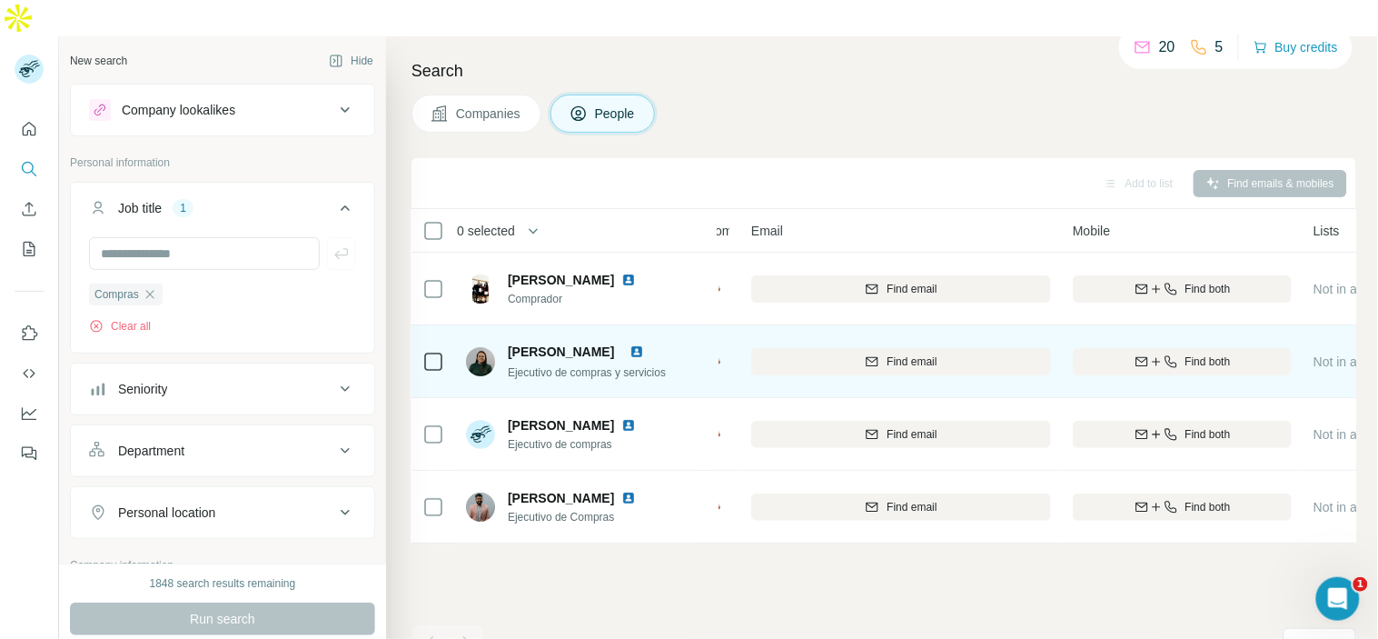
click at [644, 344] on img at bounding box center [636, 351] width 15 height 15
click at [972, 353] on div "Find email" at bounding box center [901, 361] width 300 height 16
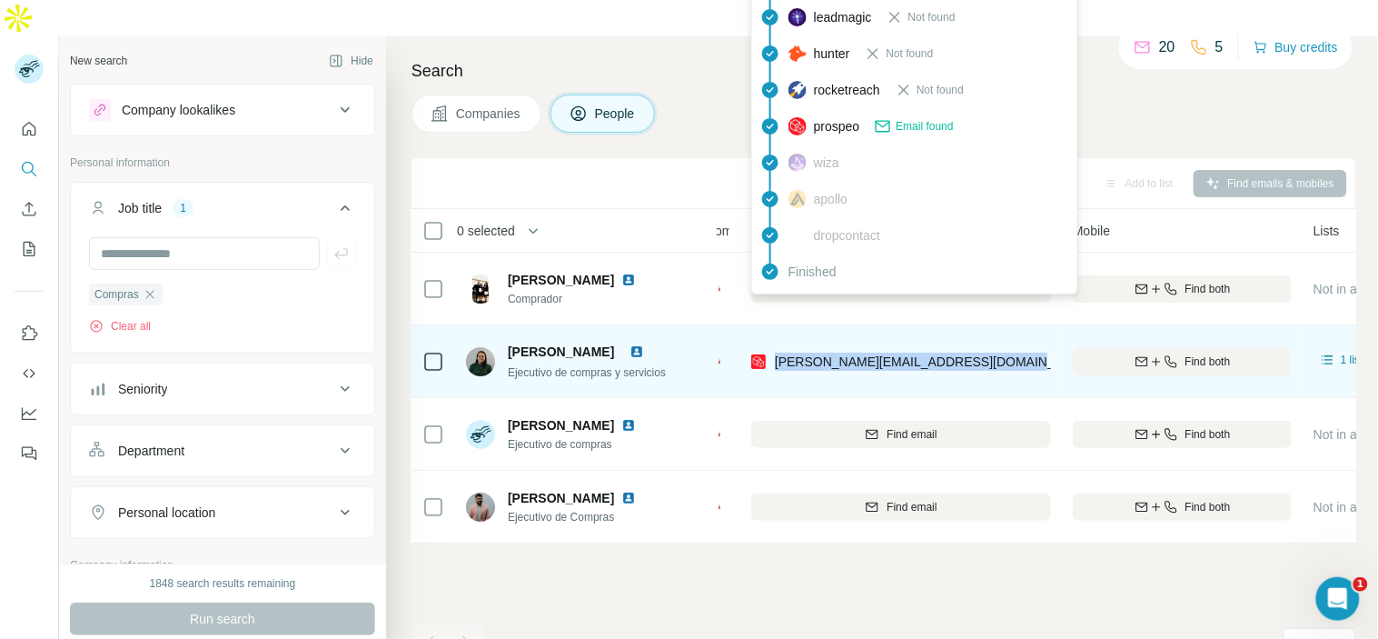
drag, startPoint x: 1013, startPoint y: 318, endPoint x: 774, endPoint y: 323, distance: 238.9
click at [774, 336] on div "[PERSON_NAME][EMAIL_ADDRESS][DOMAIN_NAME]" at bounding box center [901, 361] width 300 height 50
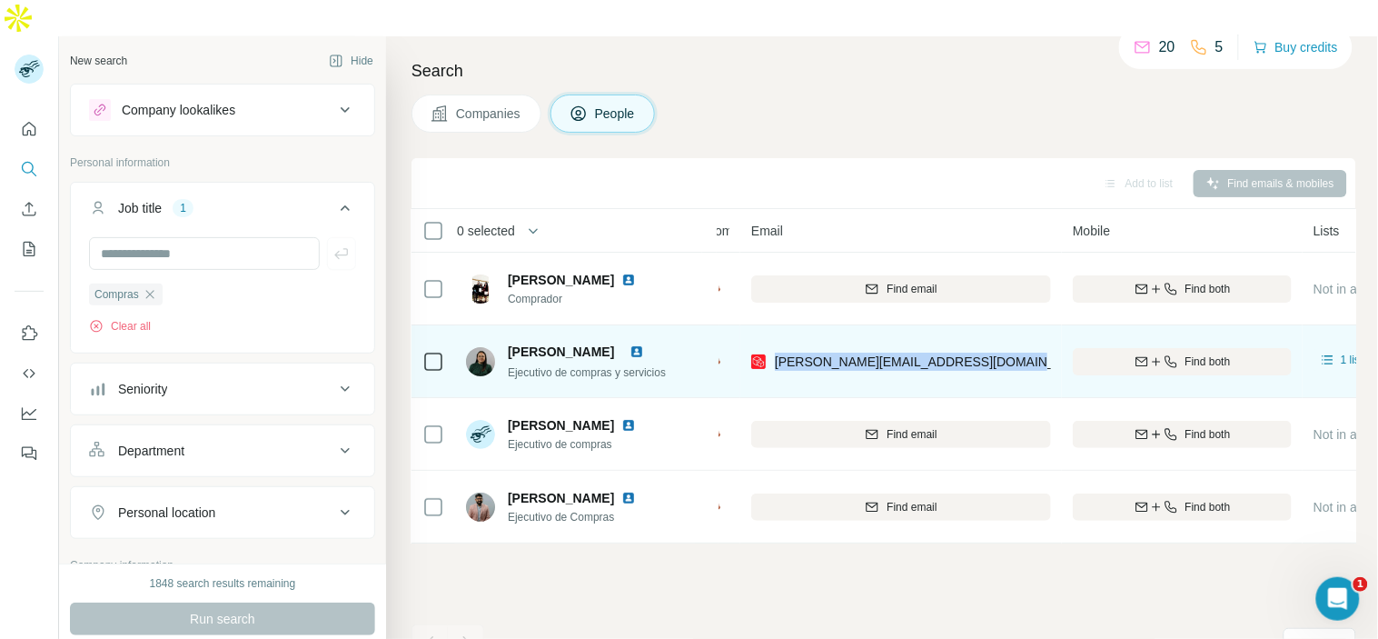
copy span "[PERSON_NAME][EMAIL_ADDRESS][DOMAIN_NAME]"
